Goal: Check status: Check status

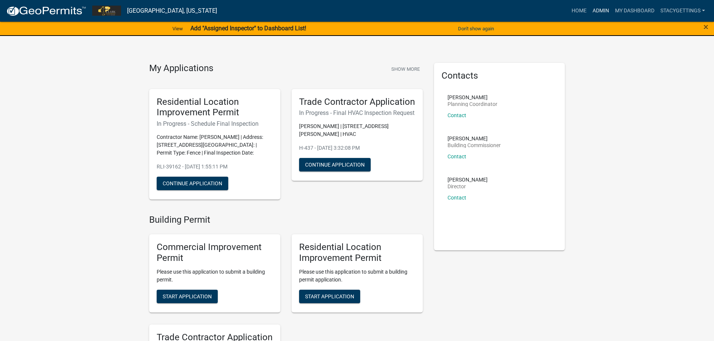
click at [597, 13] on link "Admin" at bounding box center [600, 11] width 22 height 14
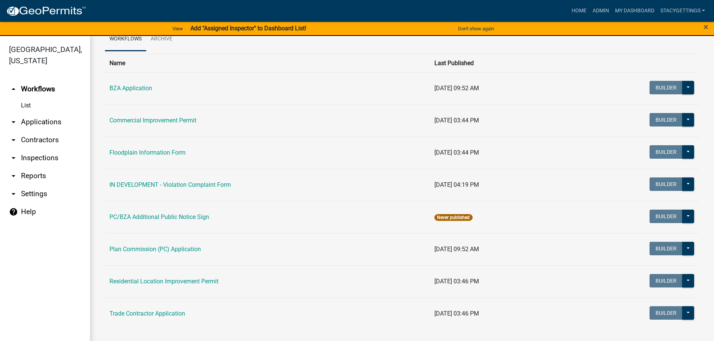
scroll to position [40, 0]
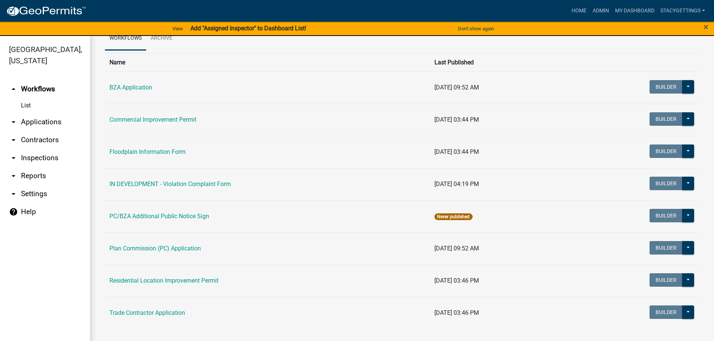
click at [136, 312] on link "Trade Contractor Application" at bounding box center [147, 312] width 76 height 7
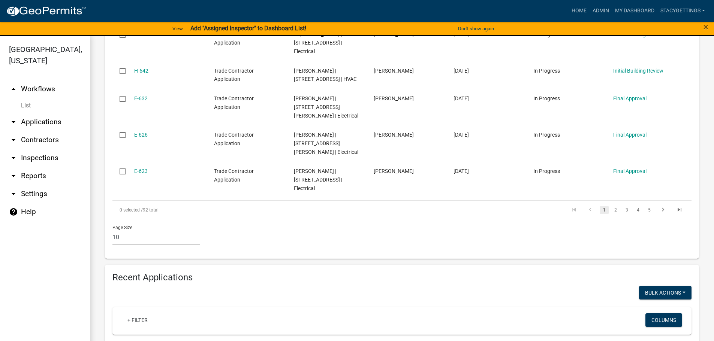
scroll to position [450, 0]
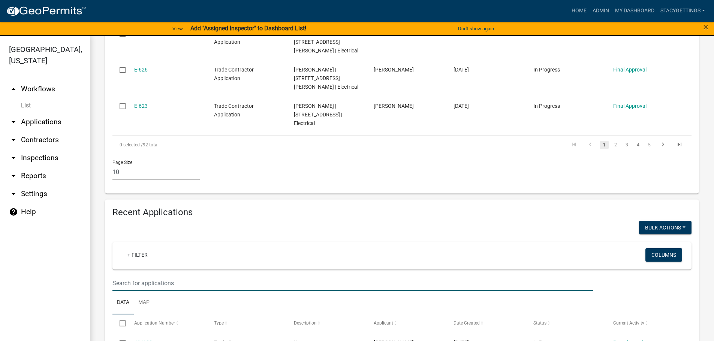
click at [147, 276] on input "text" at bounding box center [352, 283] width 480 height 15
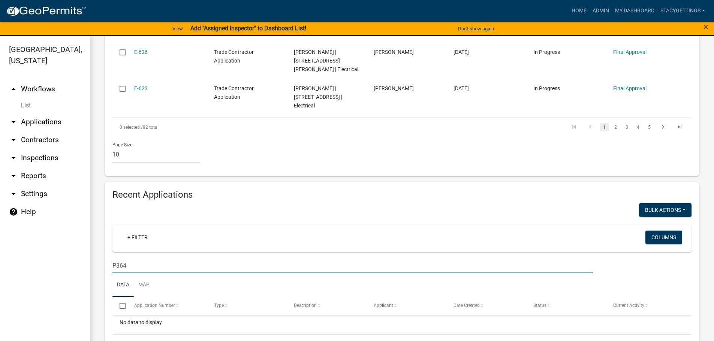
scroll to position [9, 0]
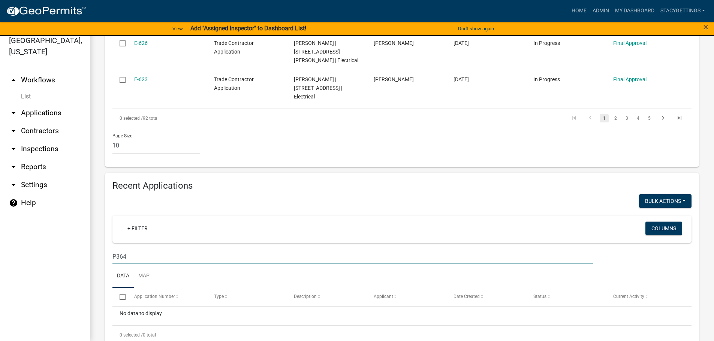
click at [117, 249] on input "P364" at bounding box center [352, 256] width 480 height 15
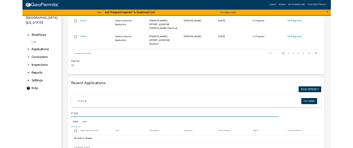
scroll to position [467, 0]
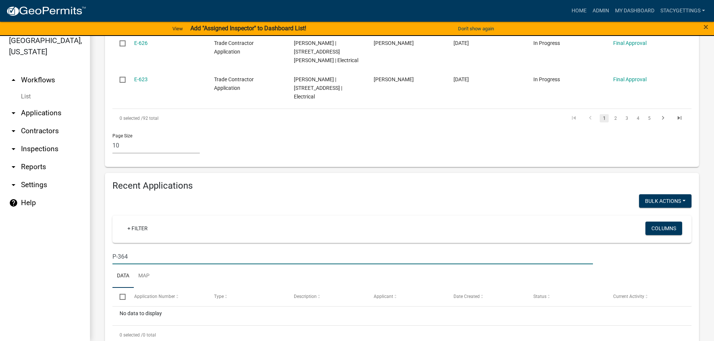
click at [139, 249] on input "P-364" at bounding box center [352, 256] width 480 height 15
type input "P-364"
click at [134, 222] on link "+ Filter" at bounding box center [137, 228] width 32 height 13
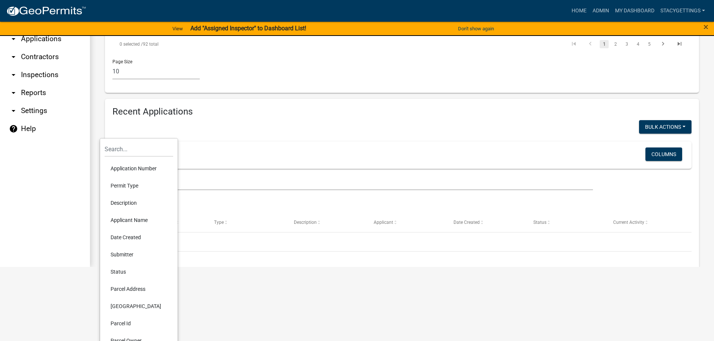
scroll to position [84, 0]
click at [132, 287] on li "Parcel Address" at bounding box center [139, 288] width 69 height 17
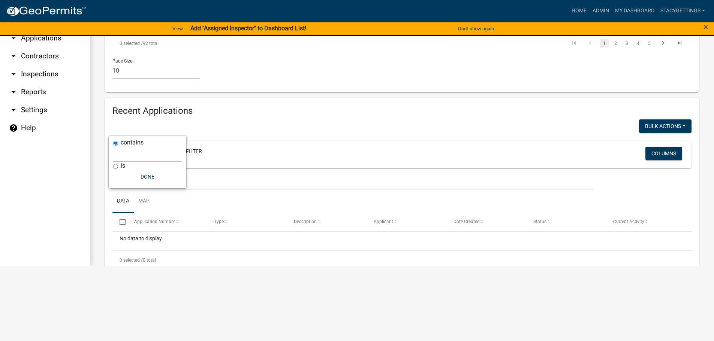
scroll to position [9, 0]
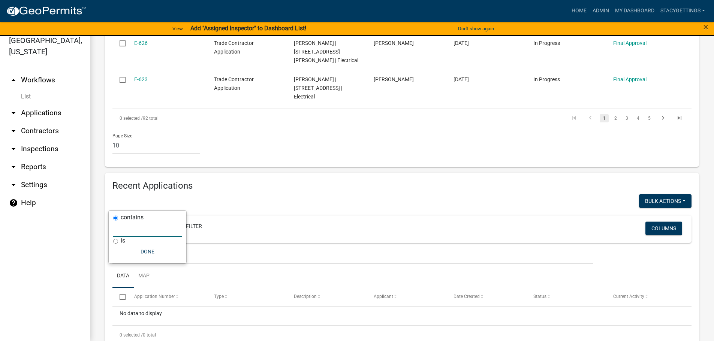
click at [126, 231] on input "text" at bounding box center [147, 229] width 69 height 15
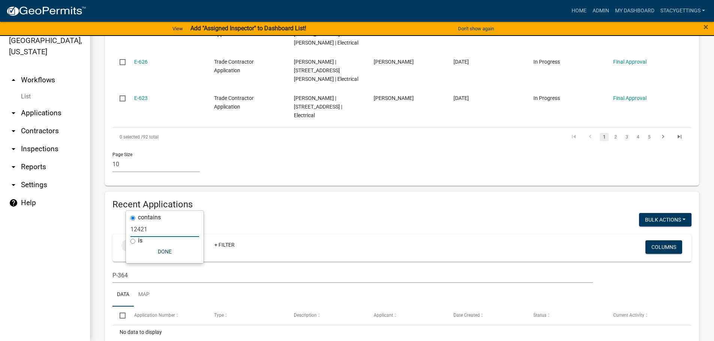
scroll to position [467, 0]
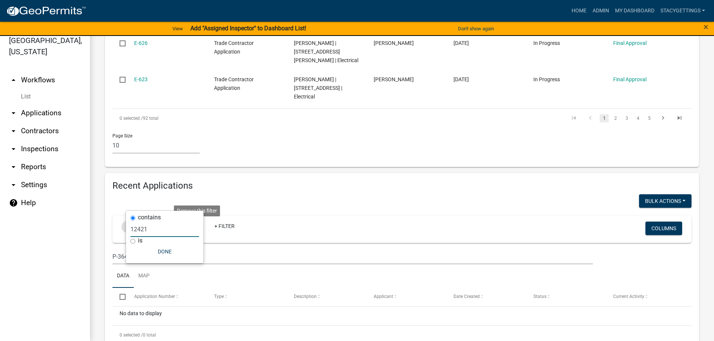
type input "12421"
click at [198, 225] on icon at bounding box center [196, 227] width 4 height 4
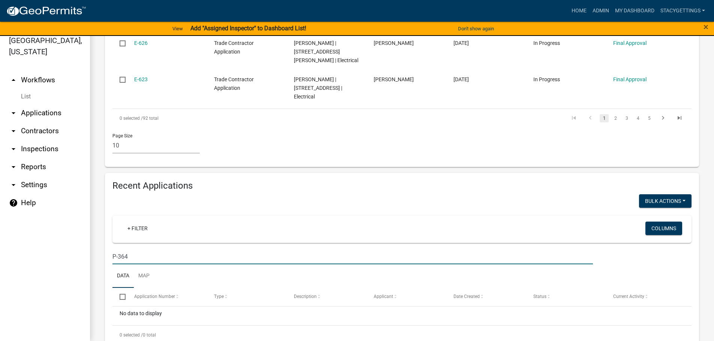
drag, startPoint x: 133, startPoint y: 235, endPoint x: 77, endPoint y: 234, distance: 55.5
click at [77, 234] on div "[GEOGRAPHIC_DATA], [US_STATE] arrow_drop_up Workflows List arrow_drop_down Appl…" at bounding box center [357, 184] width 714 height 314
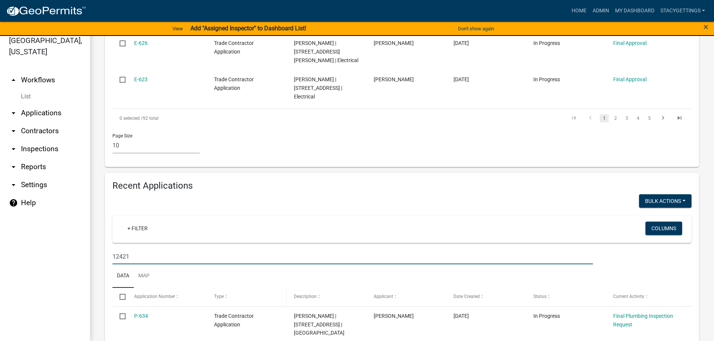
scroll to position [542, 0]
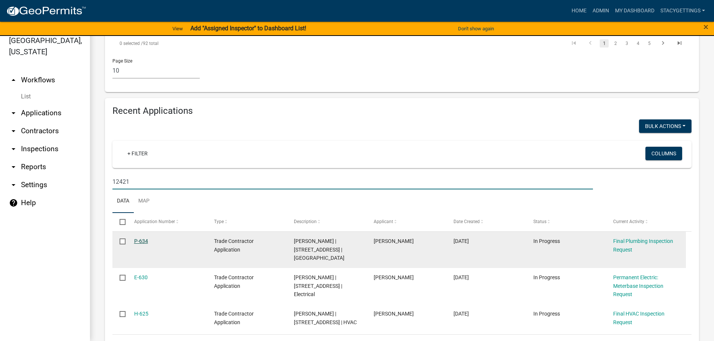
type input "12421"
click at [140, 238] on link "P-634" at bounding box center [141, 241] width 14 height 6
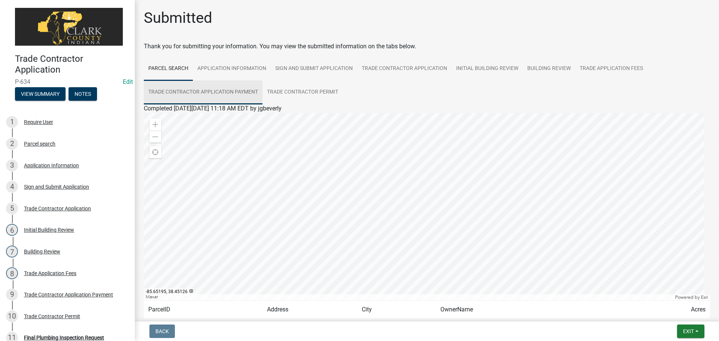
click at [217, 89] on link "Trade Contractor Application Payment" at bounding box center [203, 93] width 119 height 24
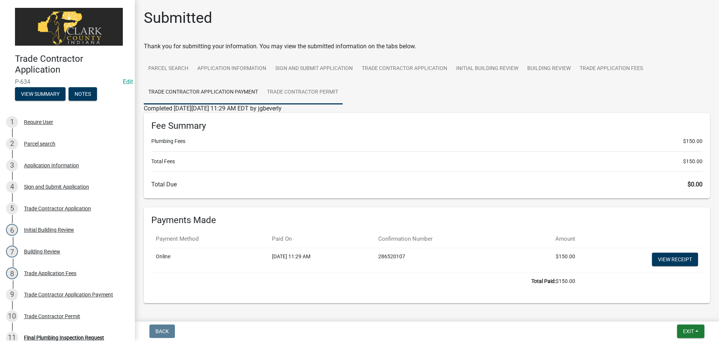
click at [322, 92] on link "Trade Contractor Permit" at bounding box center [303, 93] width 80 height 24
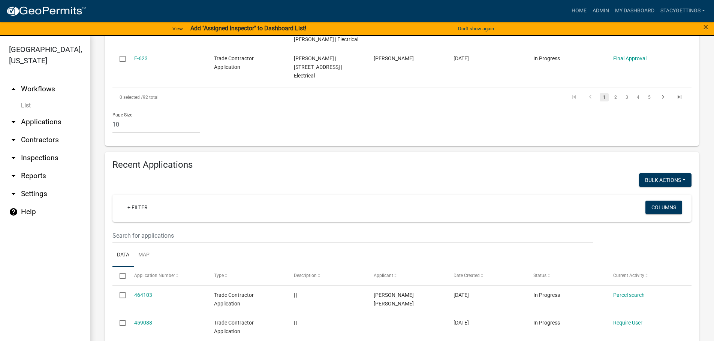
scroll to position [487, 0]
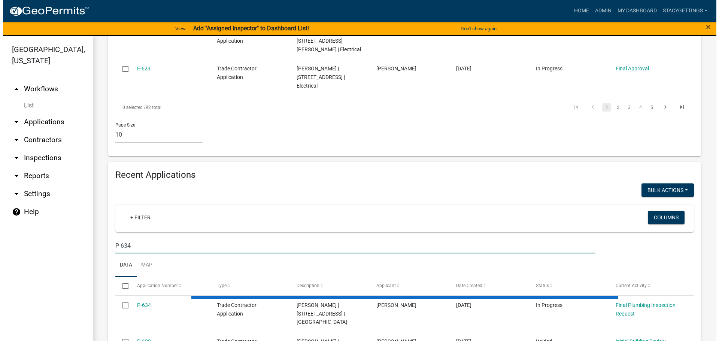
scroll to position [479, 0]
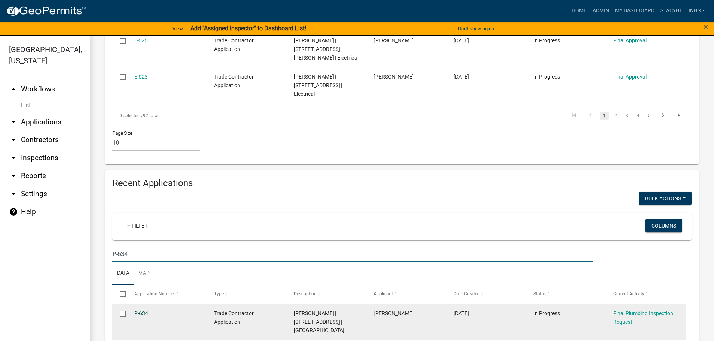
type input "P-634"
click at [142, 311] on link "P-634" at bounding box center [141, 314] width 14 height 6
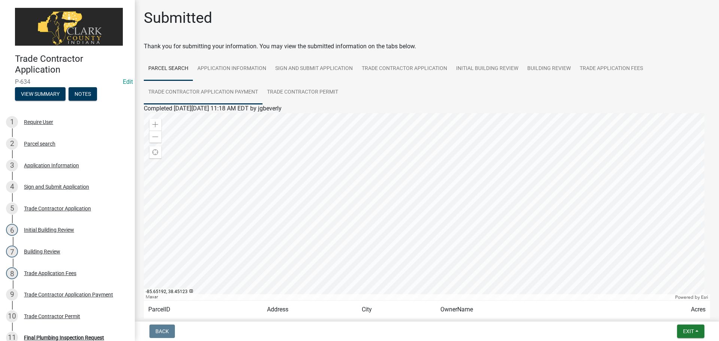
click at [227, 96] on link "Trade Contractor Application Payment" at bounding box center [203, 93] width 119 height 24
